Goal: Task Accomplishment & Management: Manage account settings

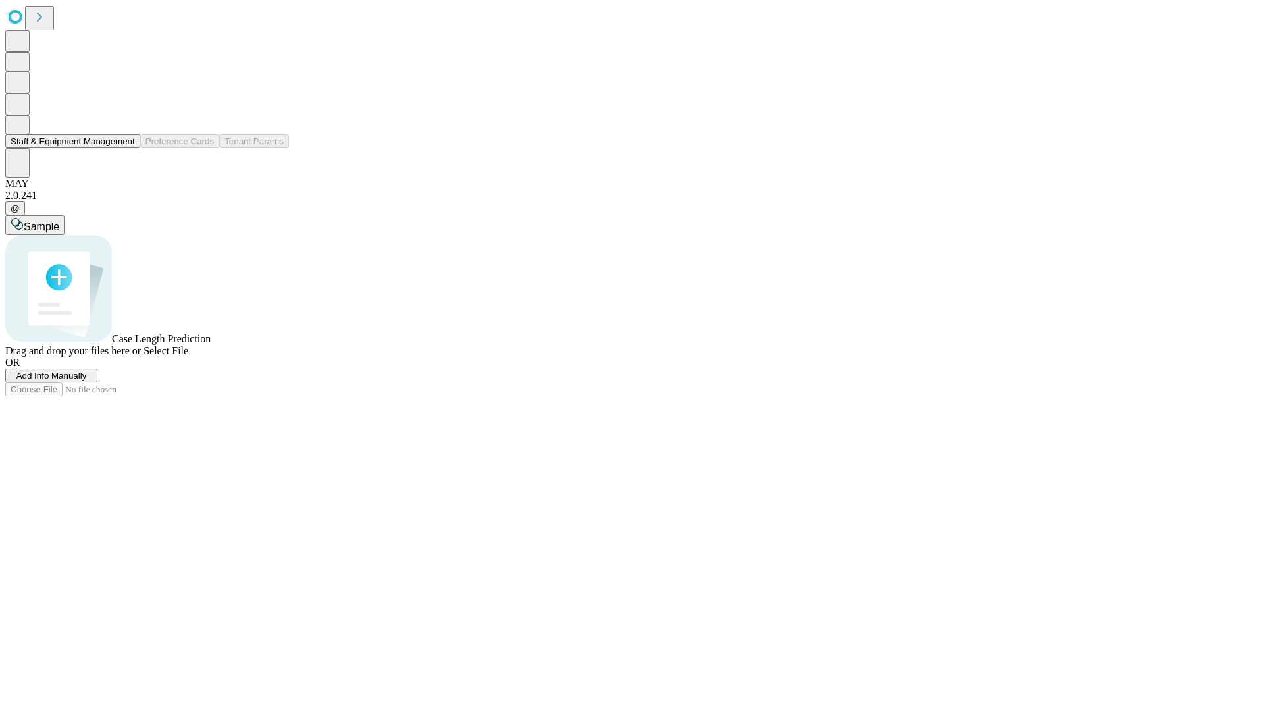
click at [126, 148] on button "Staff & Equipment Management" at bounding box center [72, 141] width 135 height 14
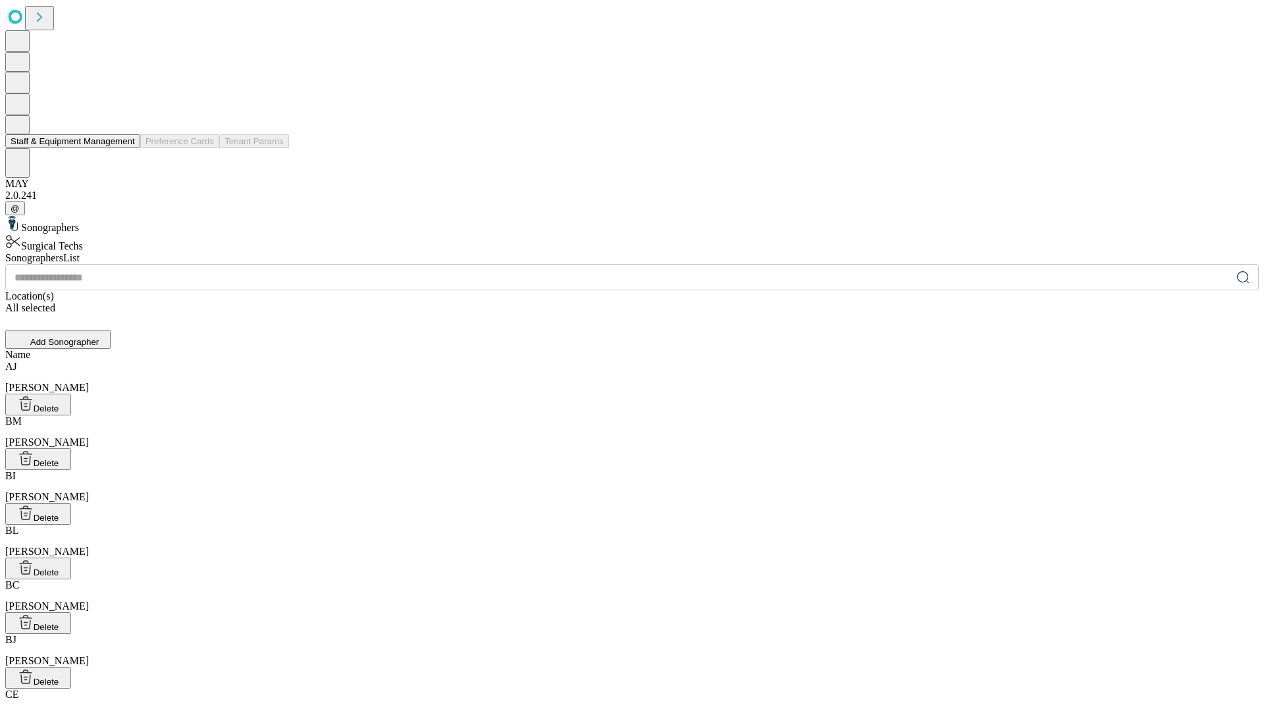
click at [126, 148] on button "Staff & Equipment Management" at bounding box center [72, 141] width 135 height 14
